Goal: Information Seeking & Learning: Find specific fact

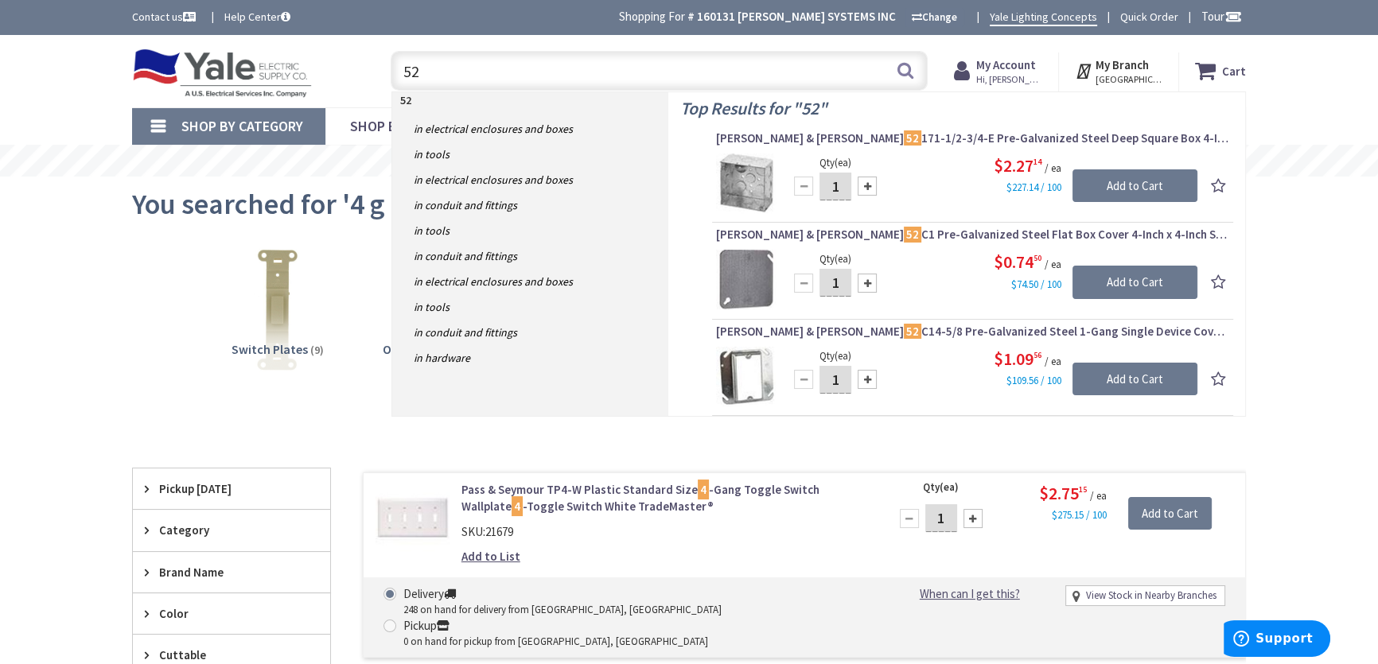
drag, startPoint x: 442, startPoint y: 66, endPoint x: 378, endPoint y: 80, distance: 66.0
click at [383, 79] on div "52 52 Search" at bounding box center [655, 70] width 545 height 51
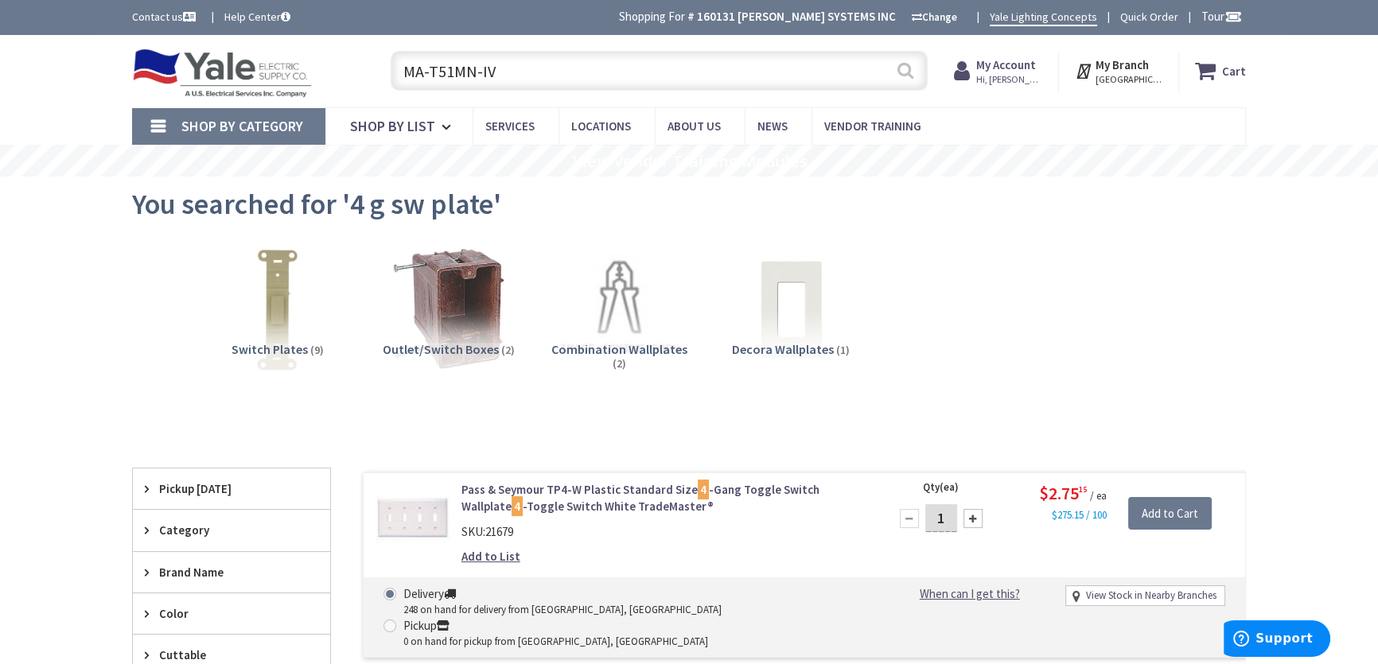
type input "MA-T51MN-IV"
click at [902, 77] on button "Search" at bounding box center [905, 71] width 21 height 36
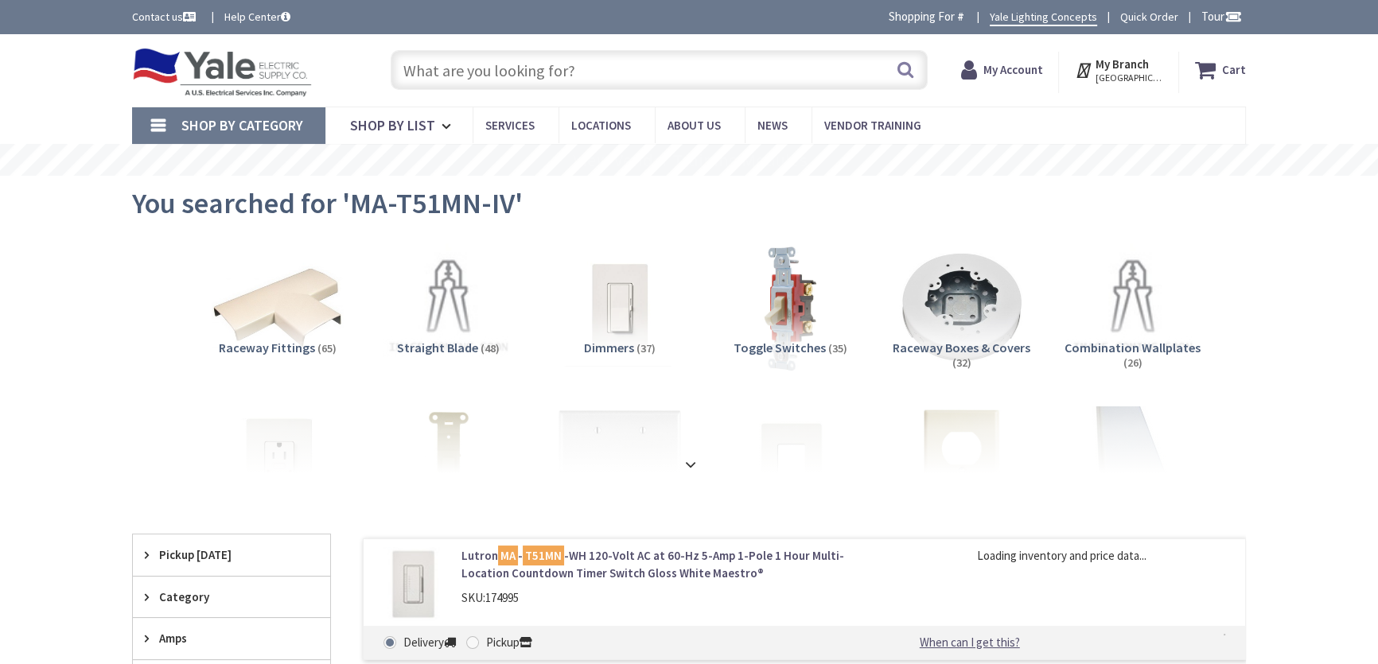
type input "[GEOGRAPHIC_DATA], [GEOGRAPHIC_DATA]"
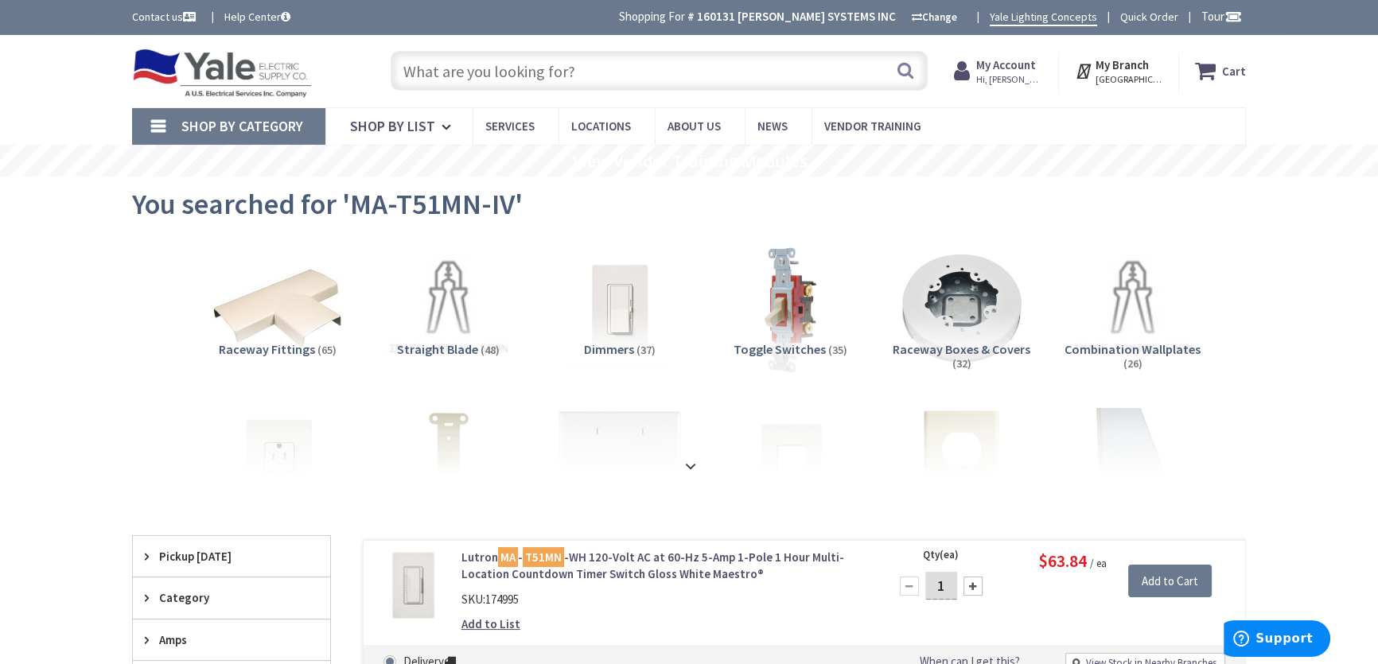
click at [525, 68] on input "text" at bounding box center [659, 71] width 537 height 40
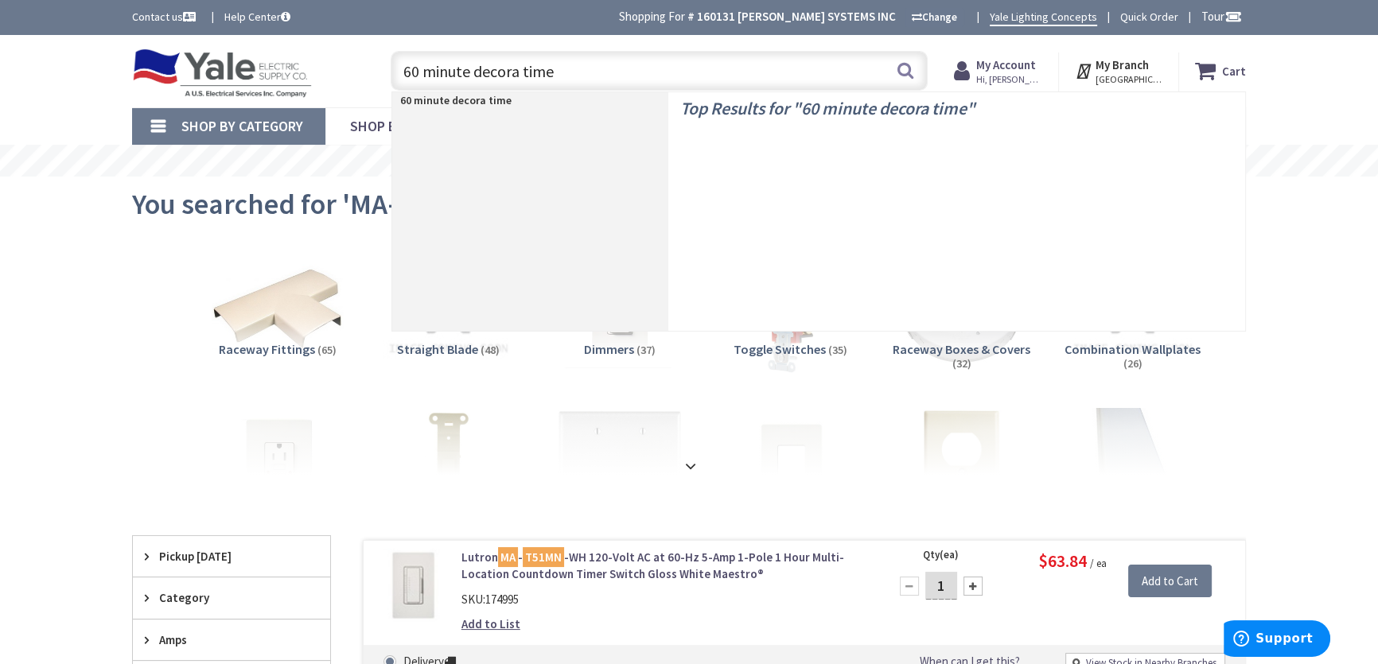
type input "60 minute decora timer"
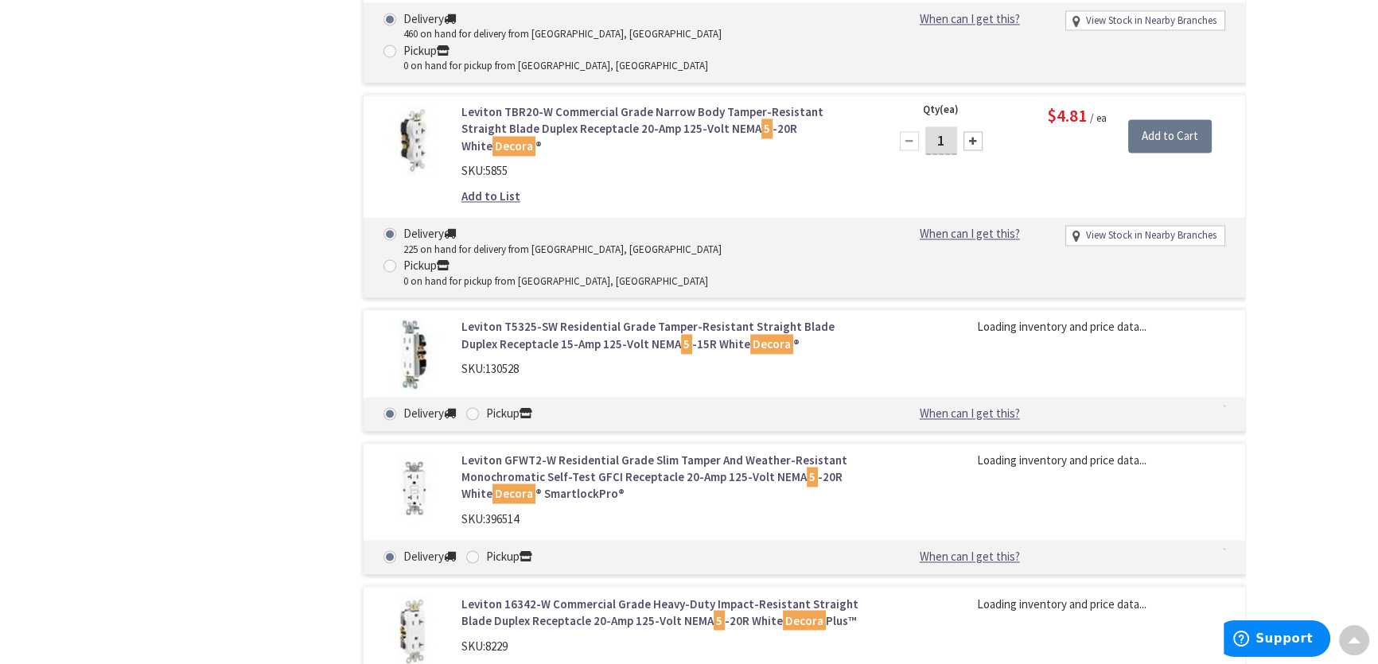
scroll to position [3399, 0]
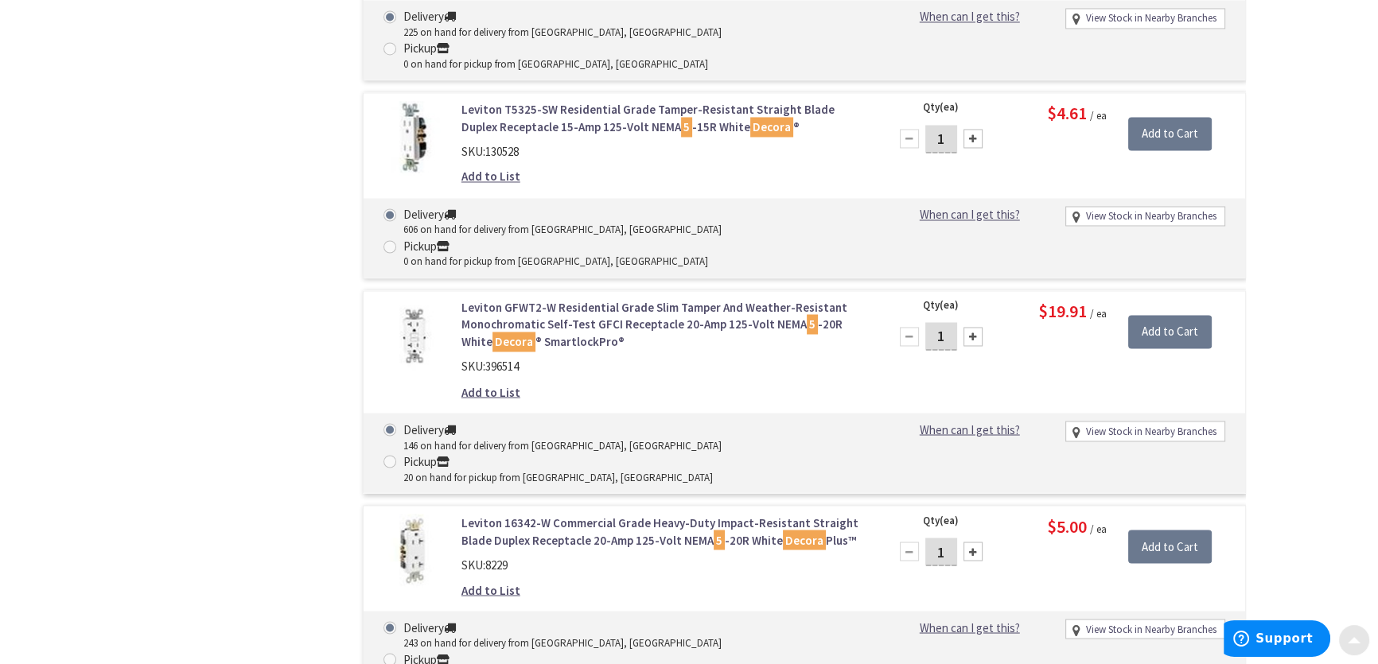
click at [1361, 632] on div at bounding box center [1354, 640] width 32 height 32
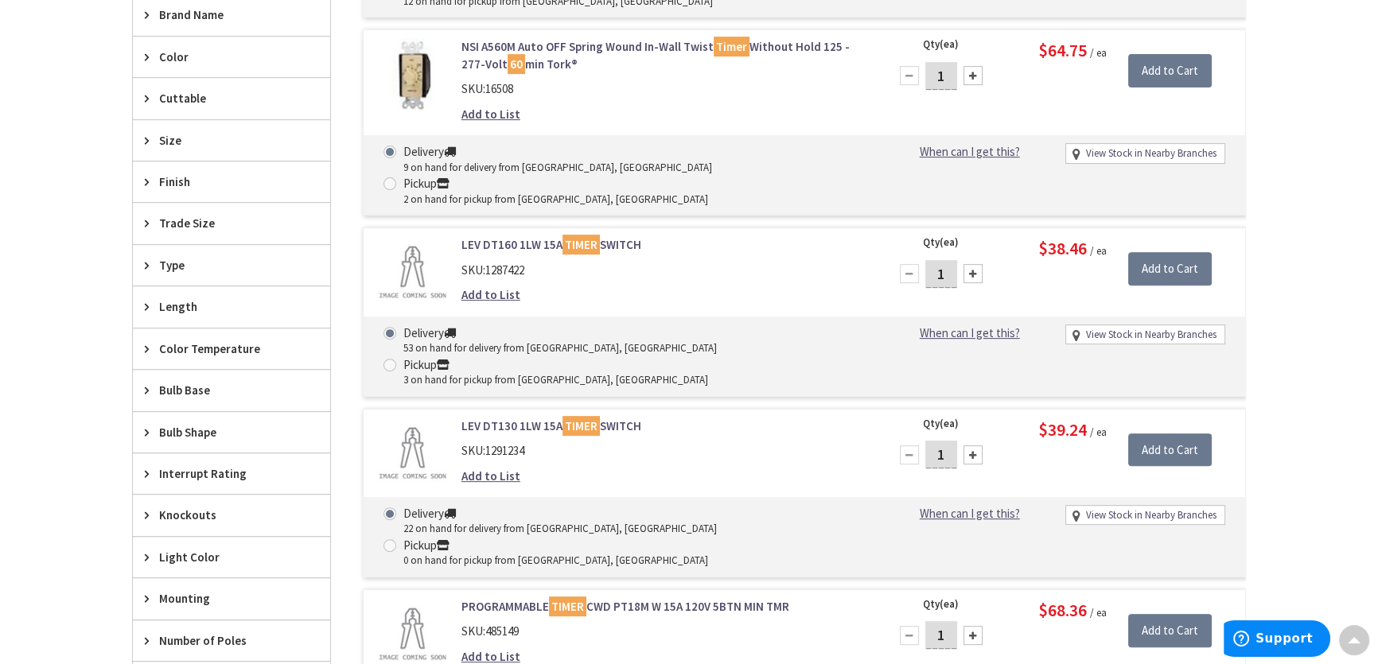
scroll to position [0, 0]
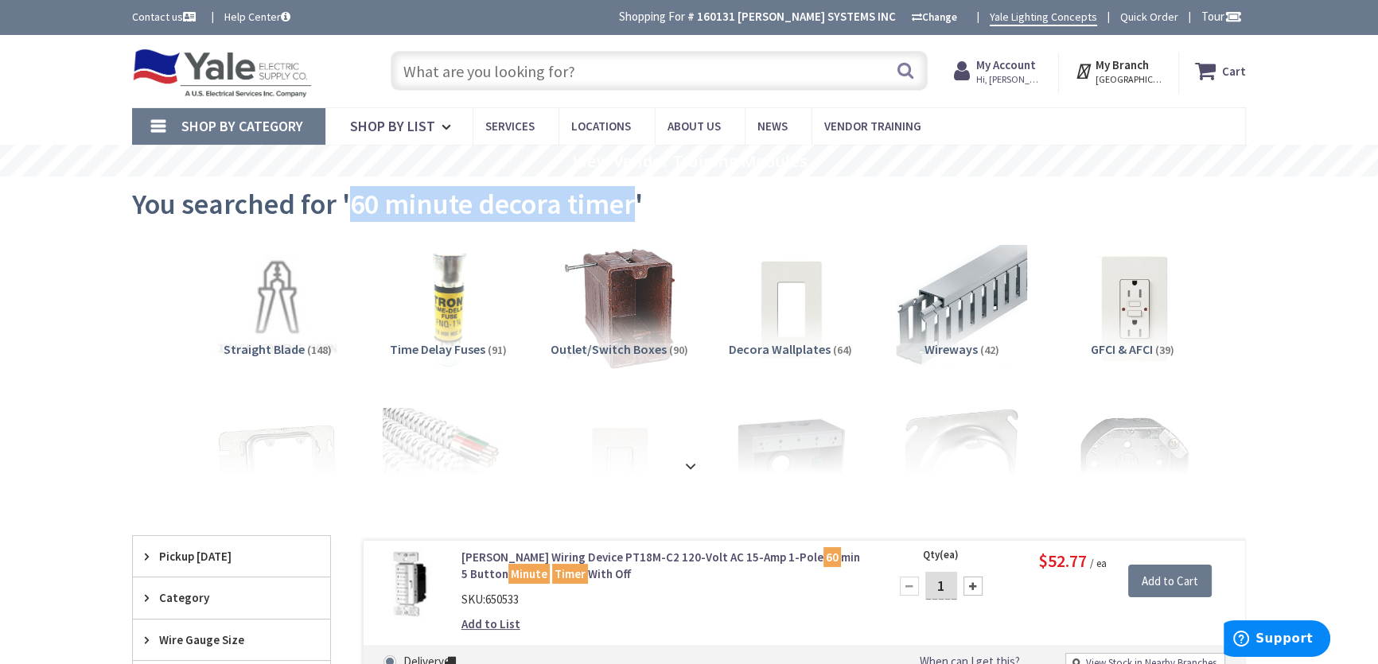
drag, startPoint x: 632, startPoint y: 204, endPoint x: 354, endPoint y: 208, distance: 277.7
click at [354, 208] on span "You searched for '60 minute decora timer'" at bounding box center [387, 204] width 511 height 36
copy span "60 minute decora timer"
